Goal: Task Accomplishment & Management: Complete application form

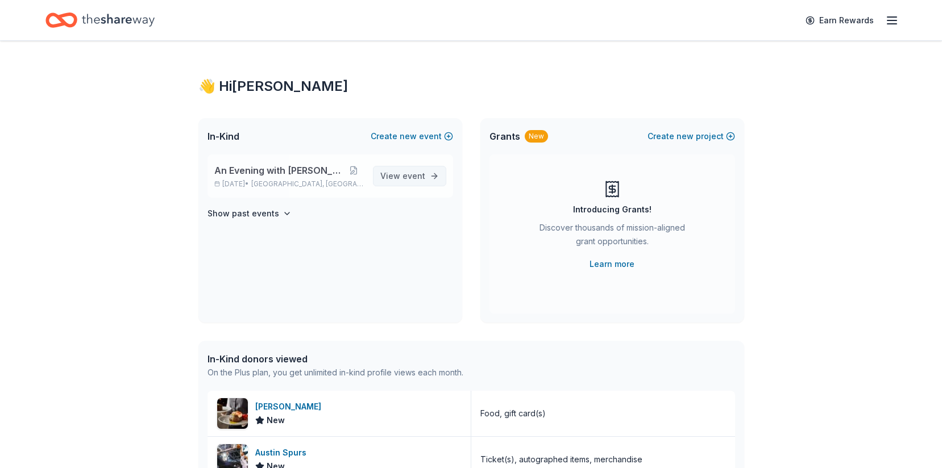
click at [402, 168] on link "View event" at bounding box center [409, 176] width 73 height 20
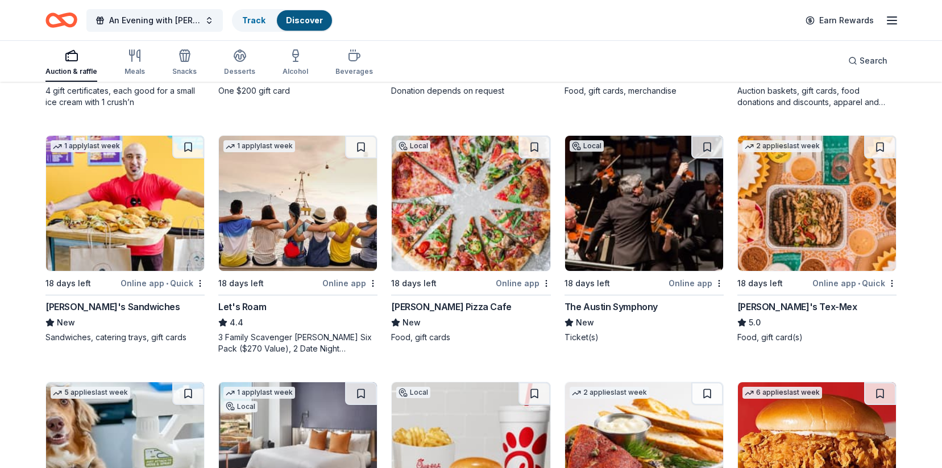
scroll to position [330, 0]
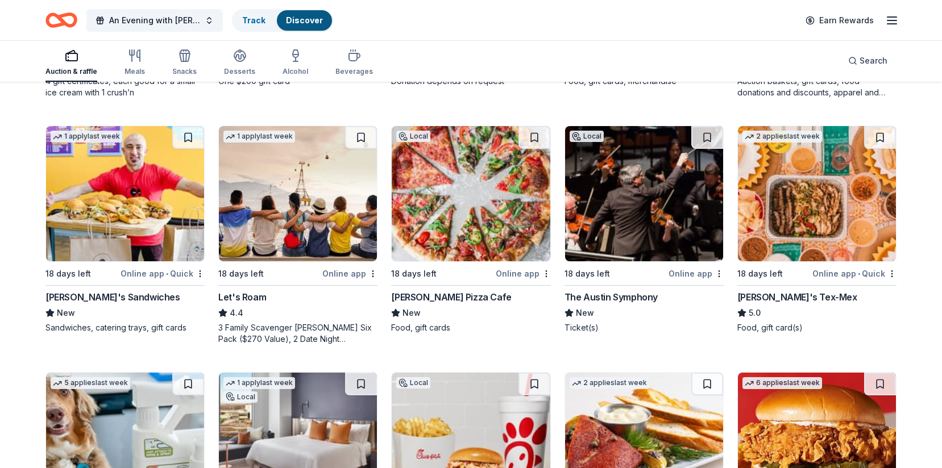
click at [815, 218] on img at bounding box center [817, 193] width 158 height 135
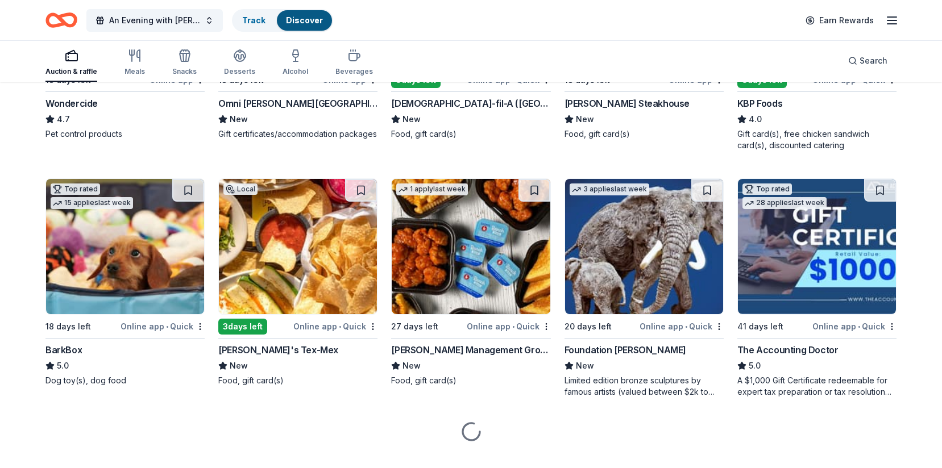
scroll to position [775, 0]
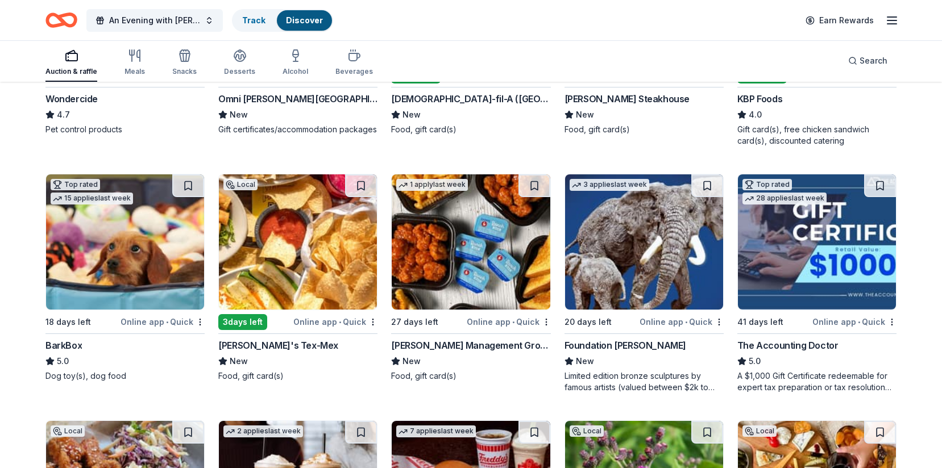
click at [92, 237] on img at bounding box center [125, 242] width 158 height 135
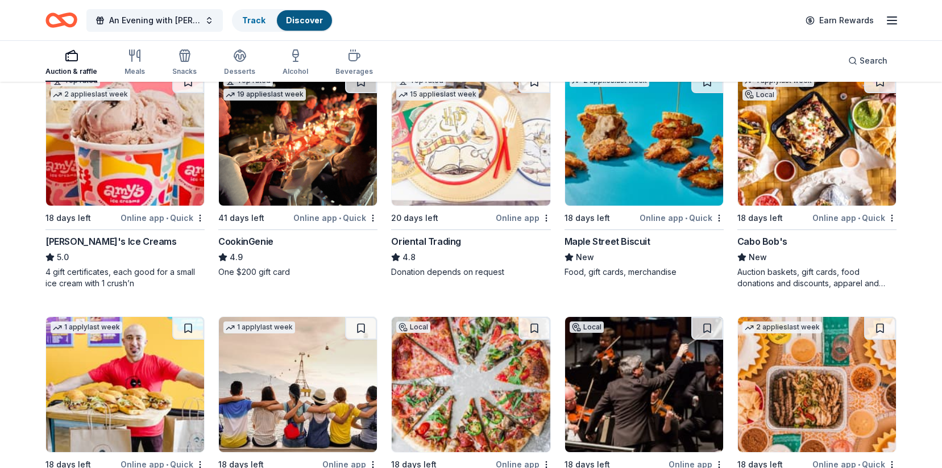
scroll to position [0, 0]
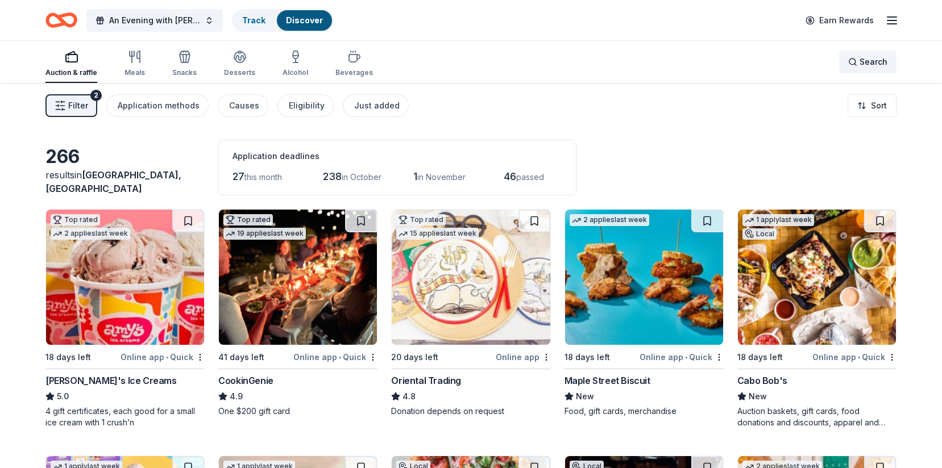
click at [882, 57] on span "Search" at bounding box center [874, 62] width 28 height 14
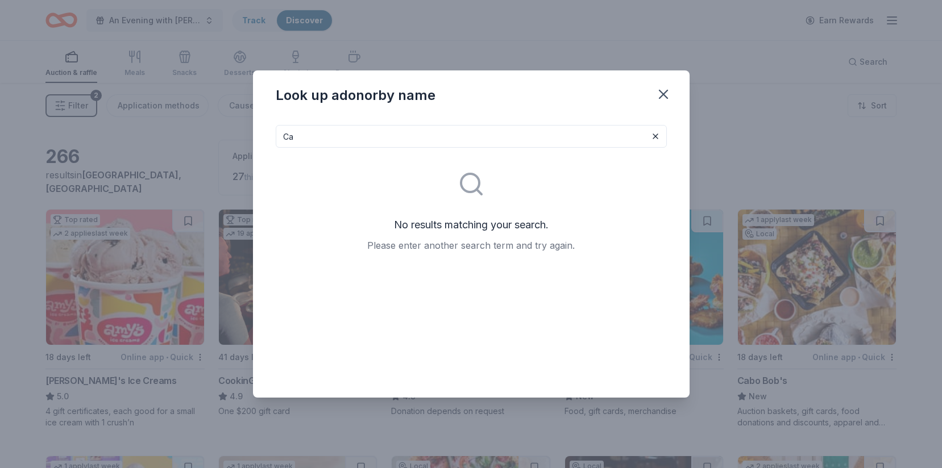
type input "C"
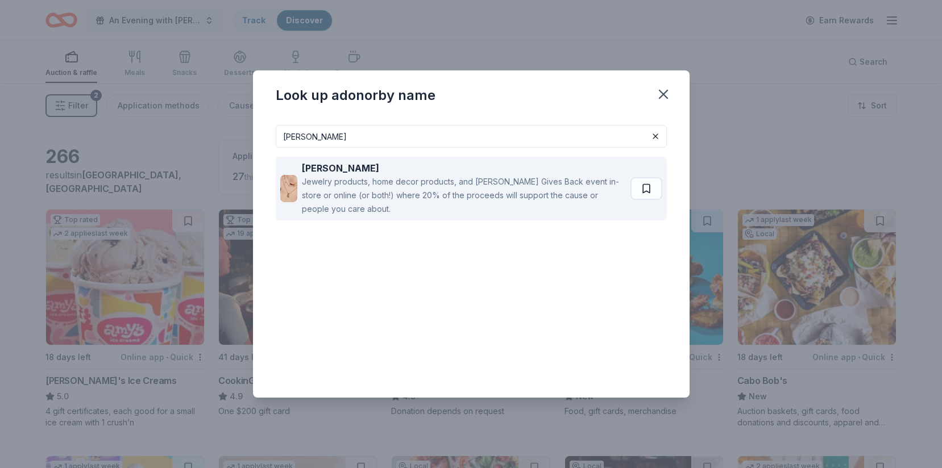
click at [431, 175] on div "Jewelry products, home decor products, and Kendra Gives Back event in-store or …" at bounding box center [463, 195] width 323 height 41
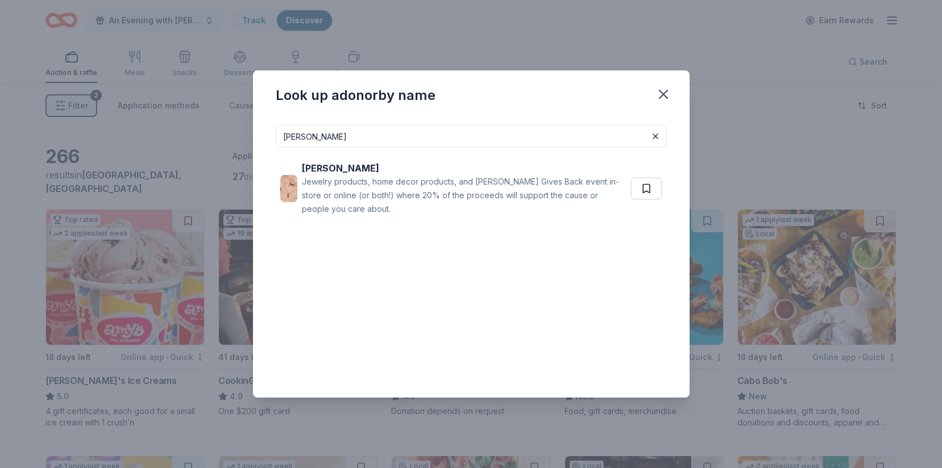
drag, startPoint x: 386, startPoint y: 137, endPoint x: 124, endPoint y: 128, distance: 262.2
click at [124, 128] on div "Look up a donor by name Kendra Scott Kendra Scott Jewelry products, home decor …" at bounding box center [471, 234] width 942 height 468
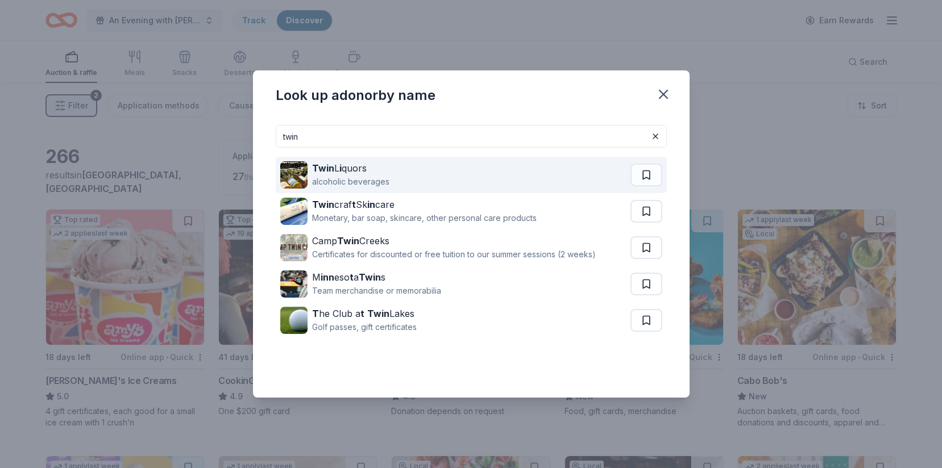
click at [349, 176] on div "alcoholic beverages" at bounding box center [350, 182] width 77 height 14
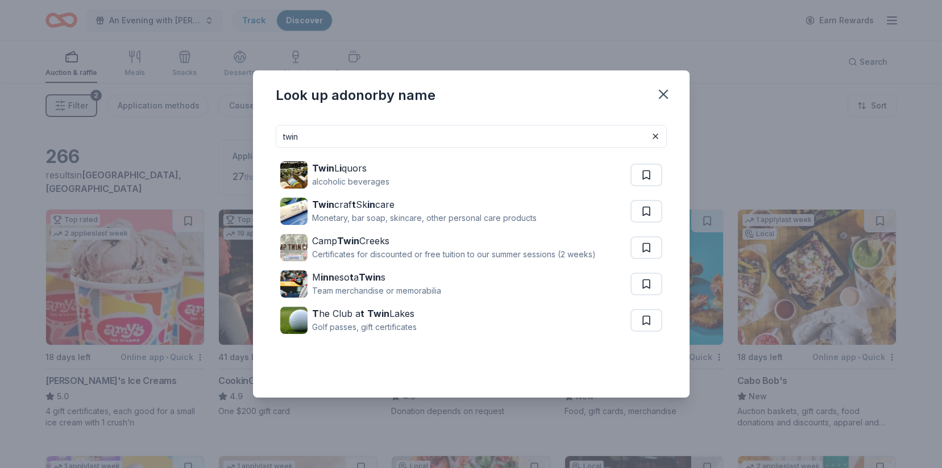
drag, startPoint x: 359, startPoint y: 138, endPoint x: 159, endPoint y: 122, distance: 200.8
click at [159, 122] on div "Look up a donor by name twin Twin L i quors alcoholic beverages Twin craf t Sk …" at bounding box center [471, 234] width 942 height 468
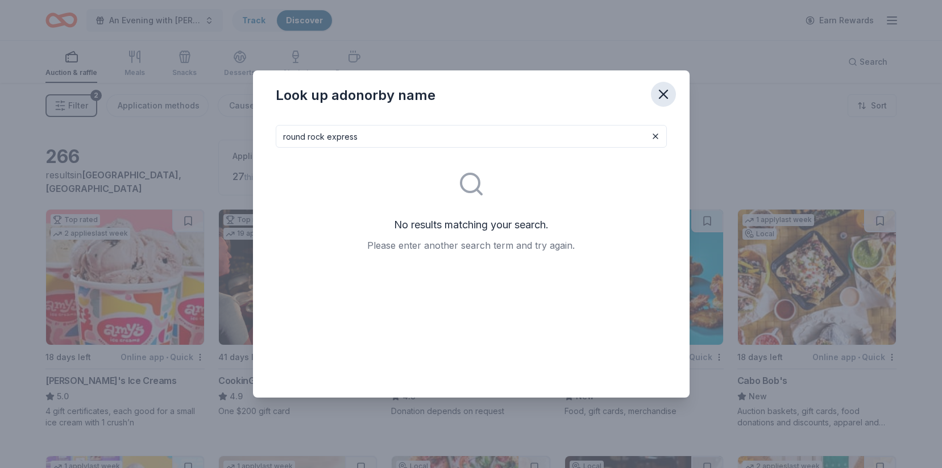
type input "round rock express"
click at [657, 96] on icon "button" at bounding box center [664, 94] width 16 height 16
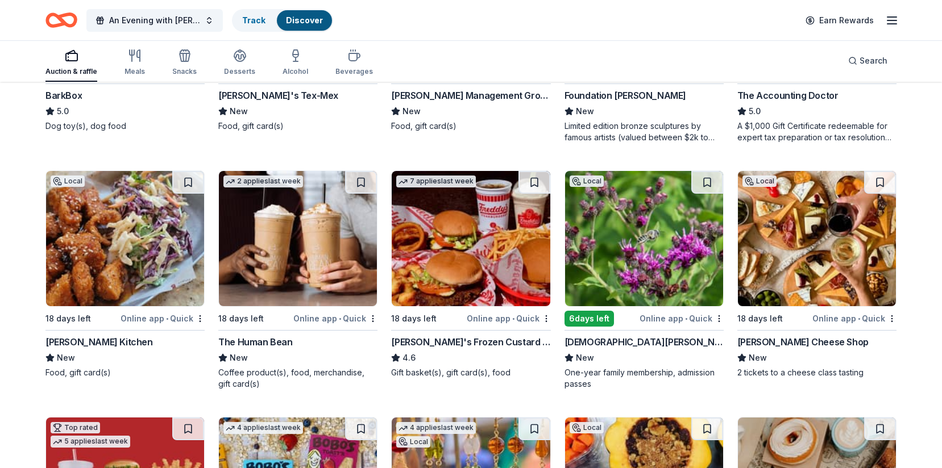
scroll to position [1026, 0]
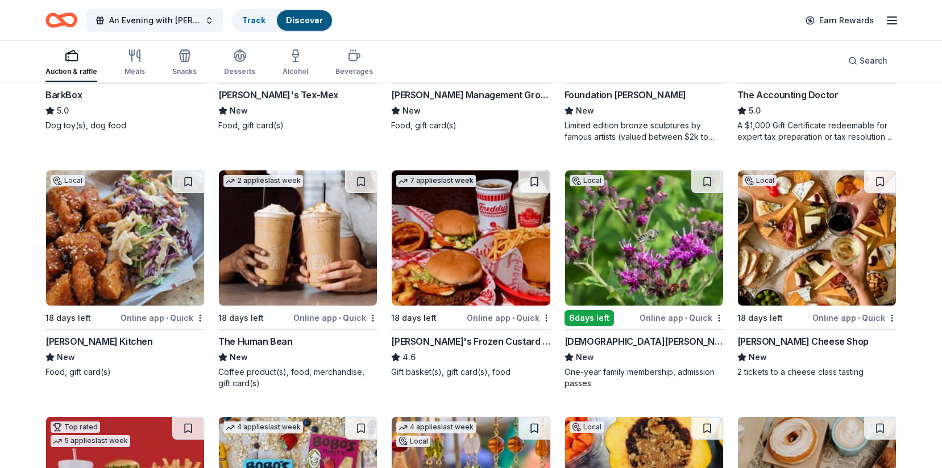
click at [804, 247] on img at bounding box center [817, 238] width 158 height 135
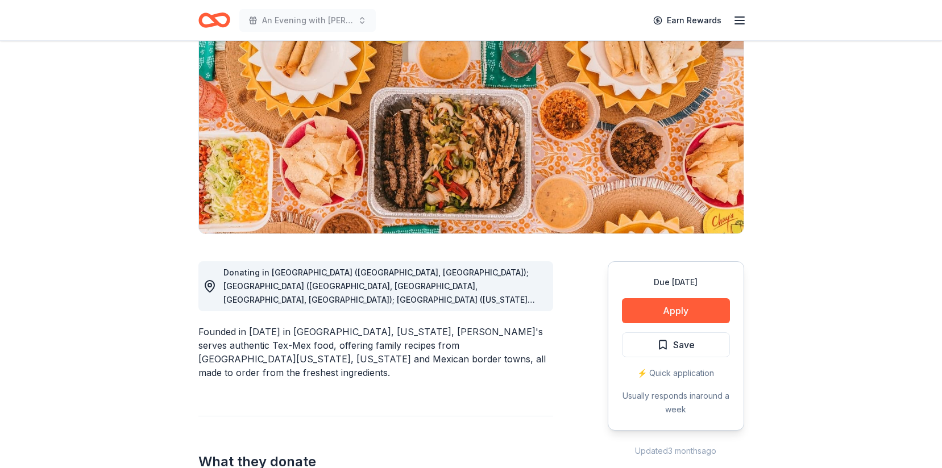
scroll to position [112, 0]
click at [690, 303] on button "Apply" at bounding box center [676, 310] width 108 height 25
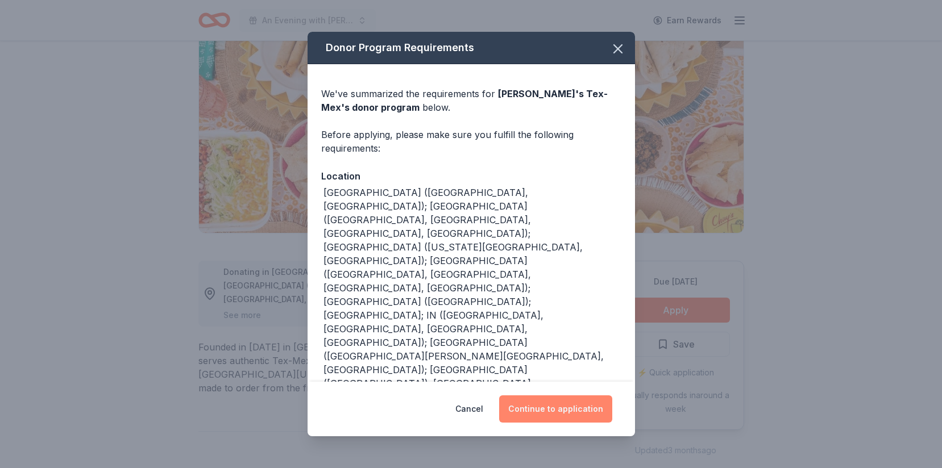
click at [538, 396] on button "Continue to application" at bounding box center [555, 409] width 113 height 27
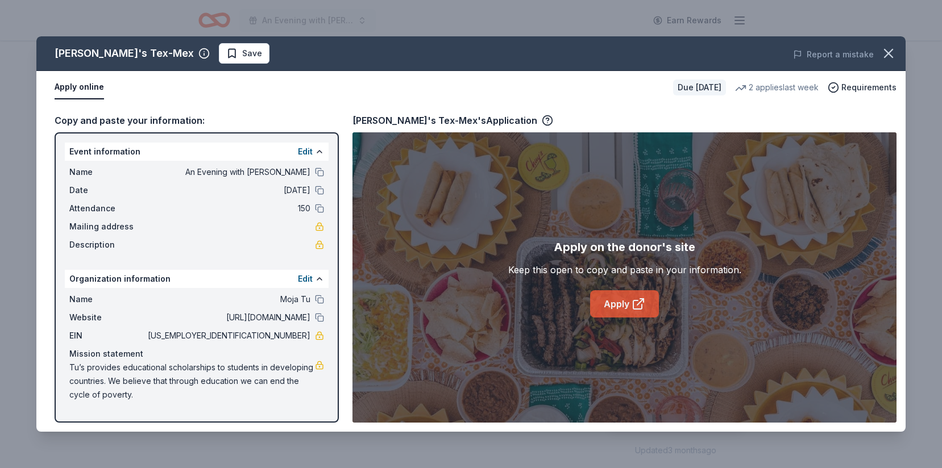
click at [630, 298] on link "Apply" at bounding box center [624, 304] width 69 height 27
click at [891, 51] on icon "button" at bounding box center [889, 53] width 8 height 8
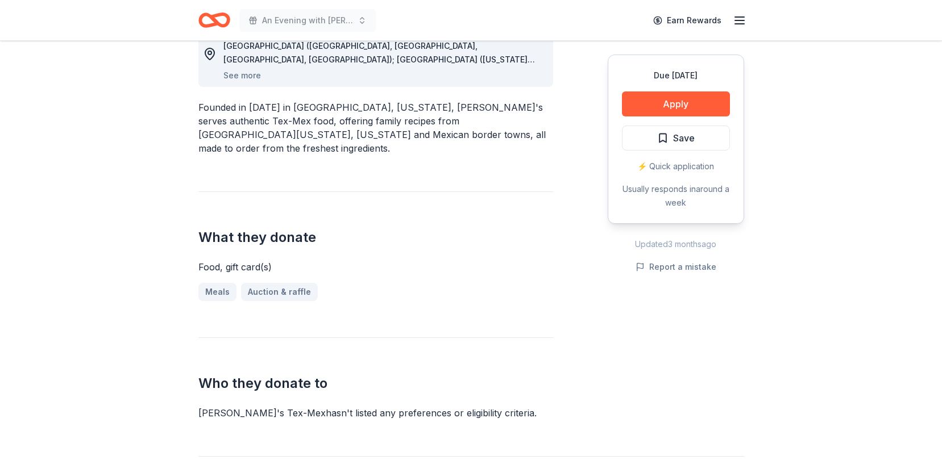
scroll to position [408, 0]
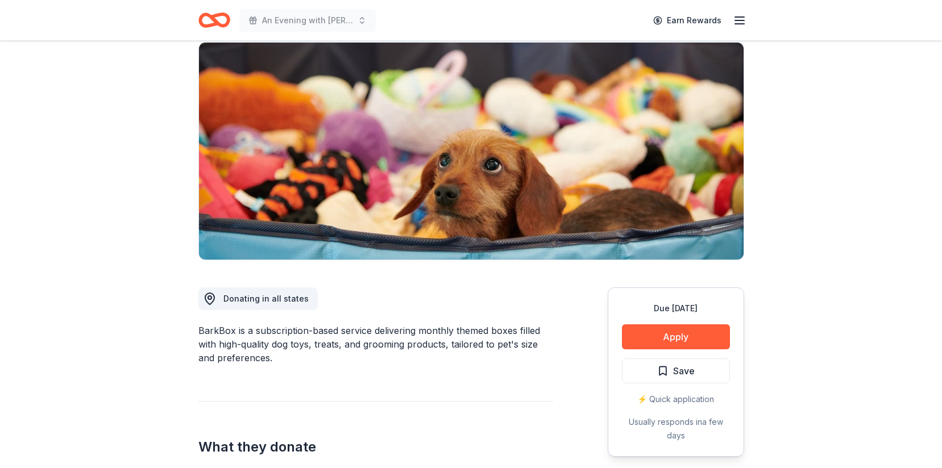
scroll to position [89, 0]
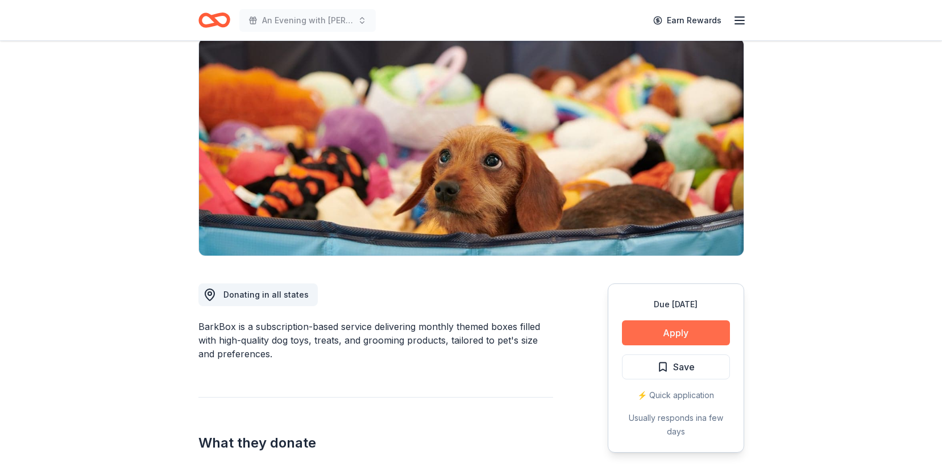
click at [675, 329] on button "Apply" at bounding box center [676, 333] width 108 height 25
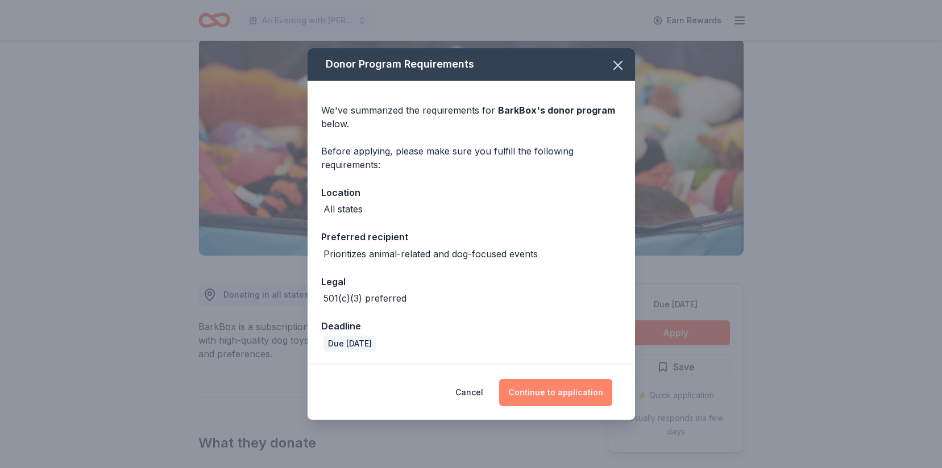
click at [574, 388] on button "Continue to application" at bounding box center [555, 392] width 113 height 27
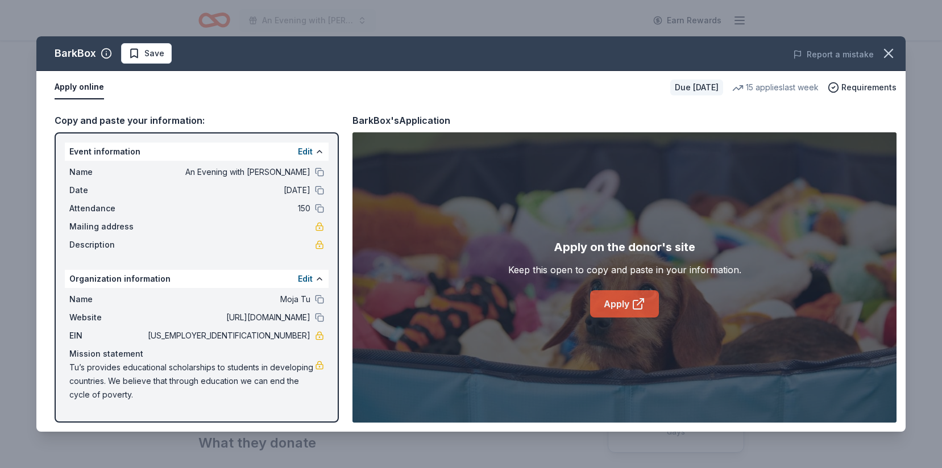
click at [641, 301] on icon at bounding box center [640, 302] width 6 height 6
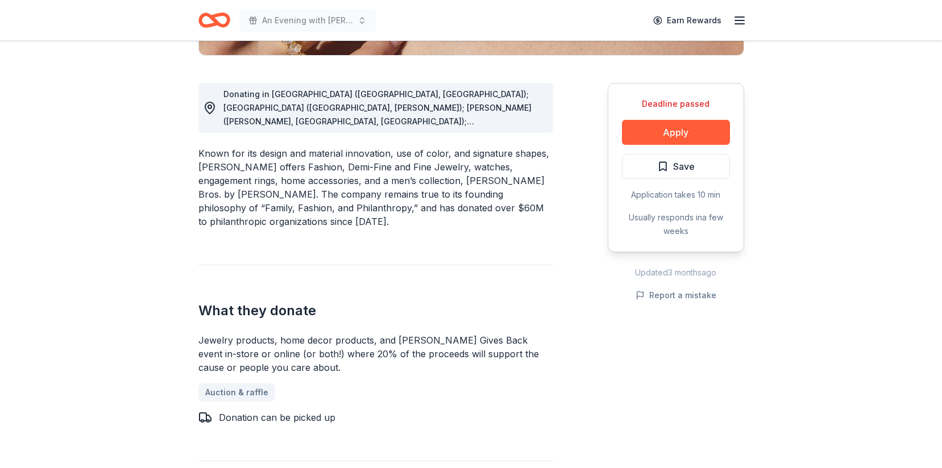
scroll to position [350, 0]
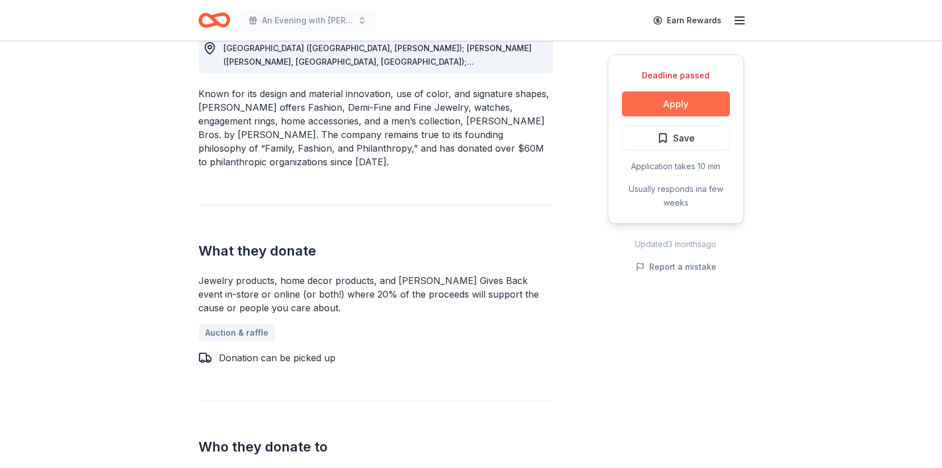
click at [714, 110] on button "Apply" at bounding box center [676, 104] width 108 height 25
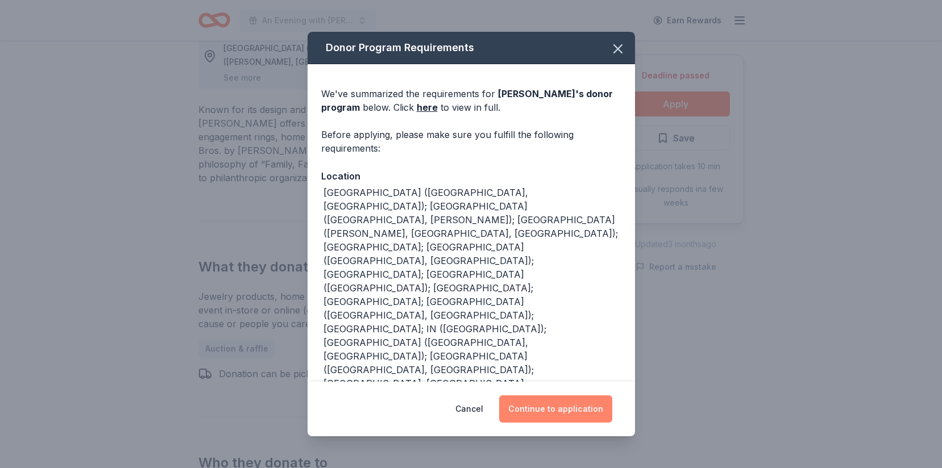
click at [587, 414] on button "Continue to application" at bounding box center [555, 409] width 113 height 27
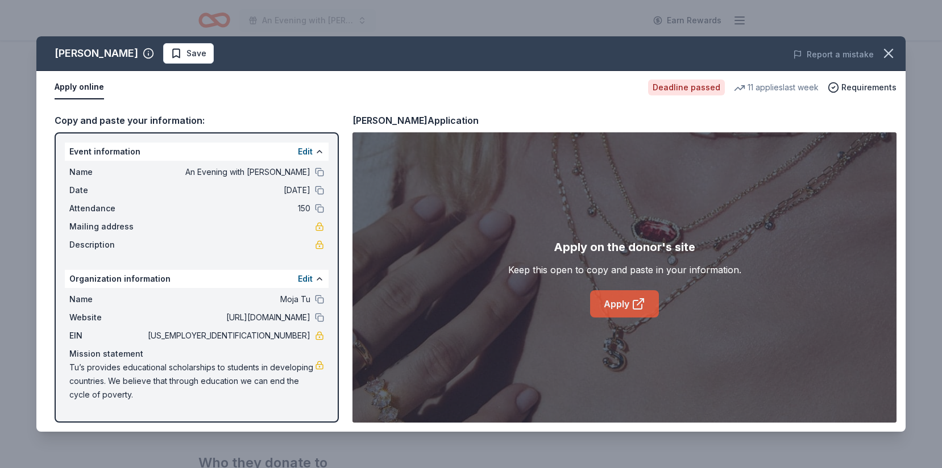
click at [616, 317] on link "Apply" at bounding box center [624, 304] width 69 height 27
click at [890, 57] on icon "button" at bounding box center [889, 53] width 16 height 16
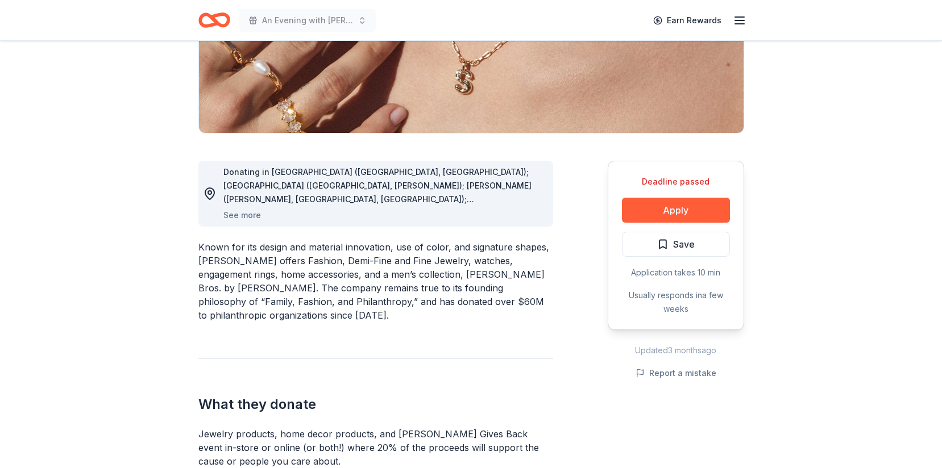
scroll to position [0, 0]
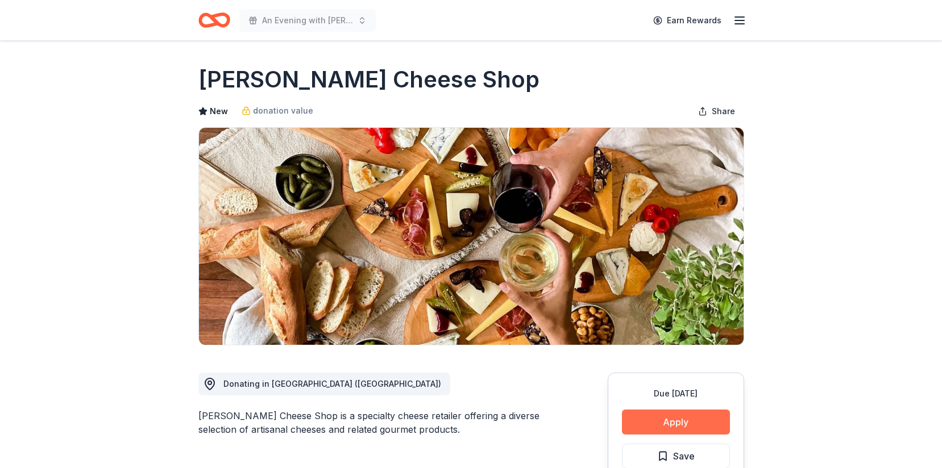
click at [669, 424] on button "Apply" at bounding box center [676, 422] width 108 height 25
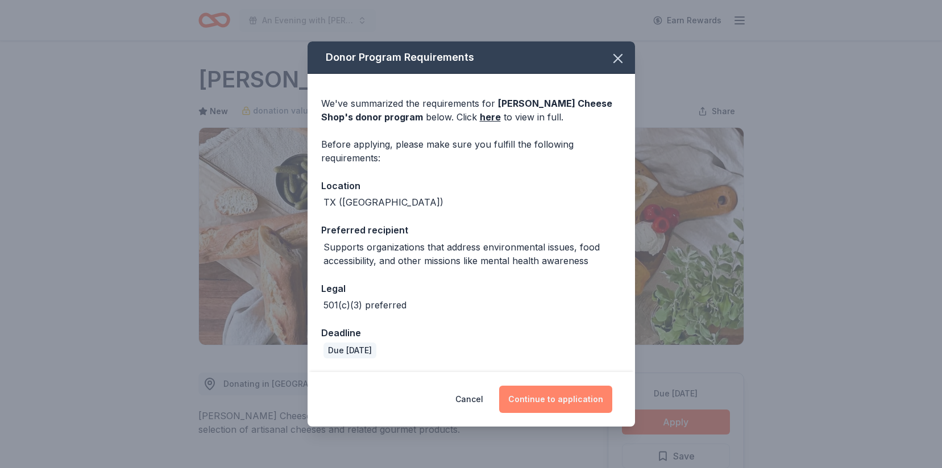
click at [570, 391] on button "Continue to application" at bounding box center [555, 399] width 113 height 27
